Goal: Task Accomplishment & Management: Manage account settings

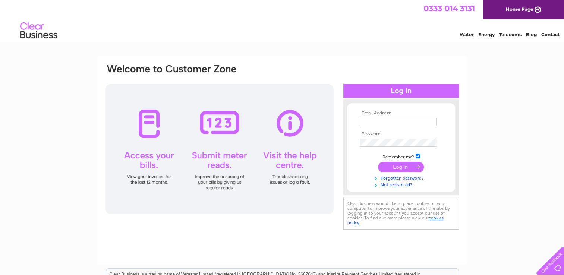
click at [404, 119] on input "text" at bounding box center [398, 122] width 77 height 8
type input "[EMAIL_ADDRESS][DOMAIN_NAME]"
click at [378, 162] on input "submit" at bounding box center [401, 167] width 46 height 10
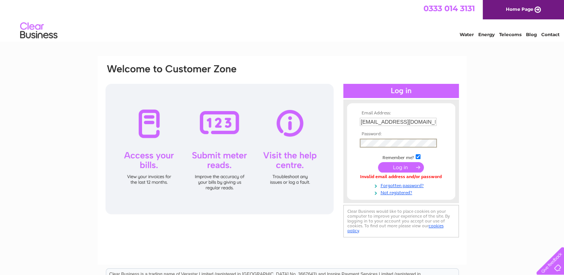
click at [378, 162] on input "submit" at bounding box center [401, 167] width 46 height 10
click at [404, 167] on input "submit" at bounding box center [401, 167] width 46 height 10
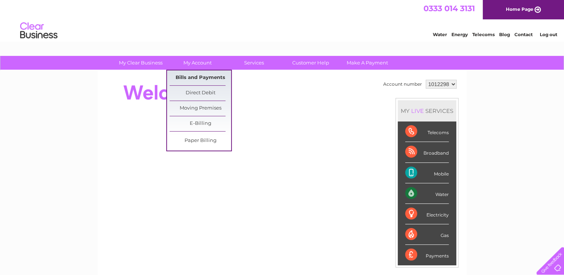
click at [195, 77] on link "Bills and Payments" at bounding box center [201, 77] width 62 height 15
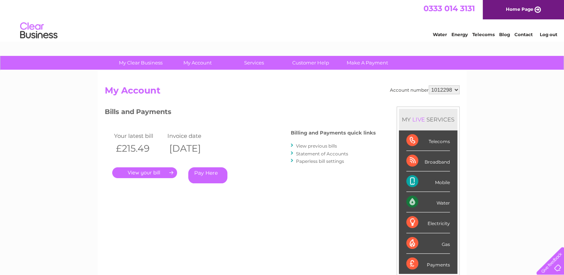
click at [153, 176] on link "." at bounding box center [144, 172] width 65 height 11
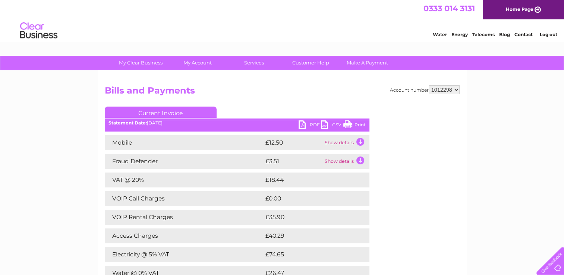
click at [315, 122] on link "PDF" at bounding box center [310, 125] width 22 height 11
